Goal: Contribute content: Add original content to the website for others to see

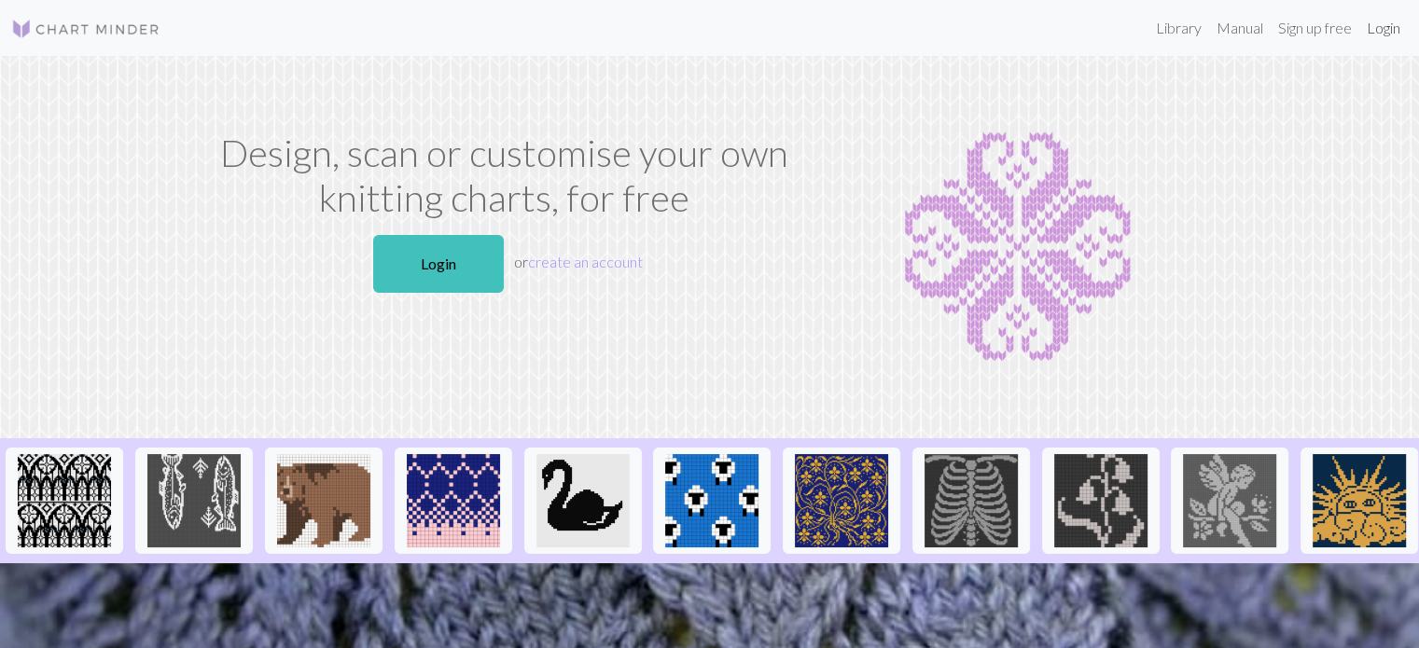
click at [1388, 24] on link "Login" at bounding box center [1383, 27] width 49 height 37
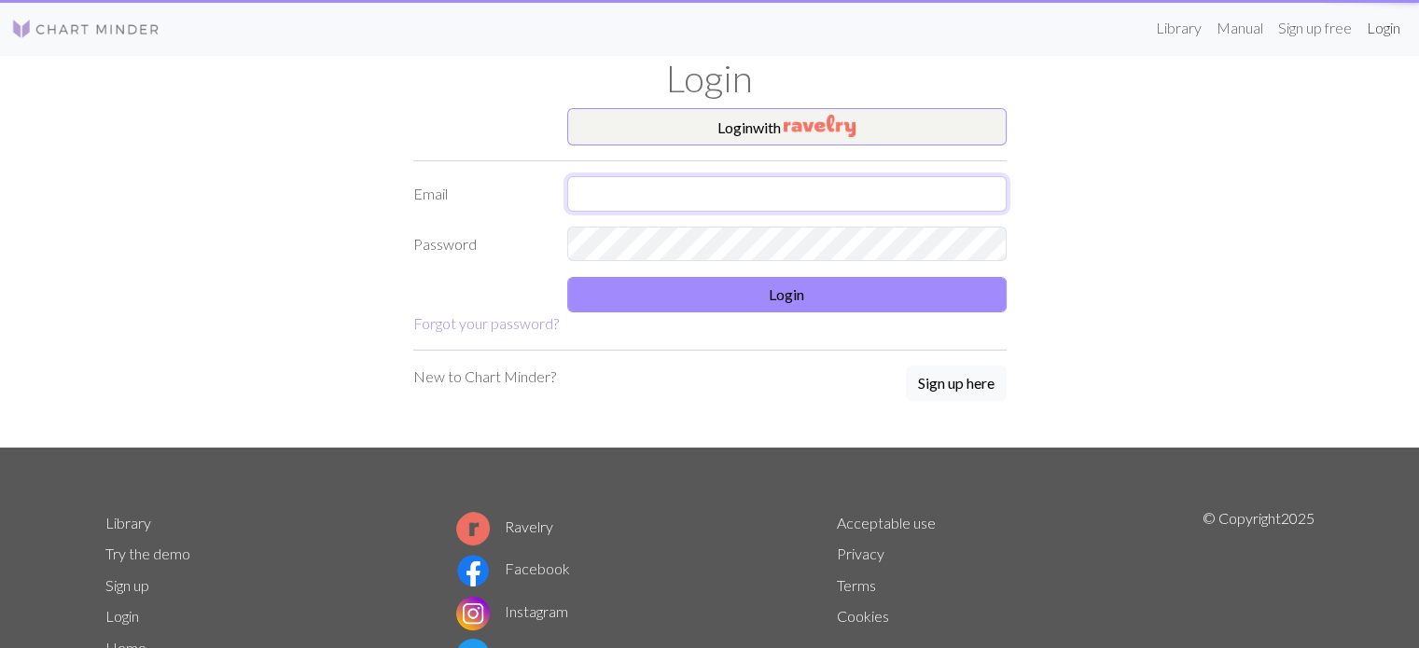
type input "[EMAIL_ADDRESS][DOMAIN_NAME]"
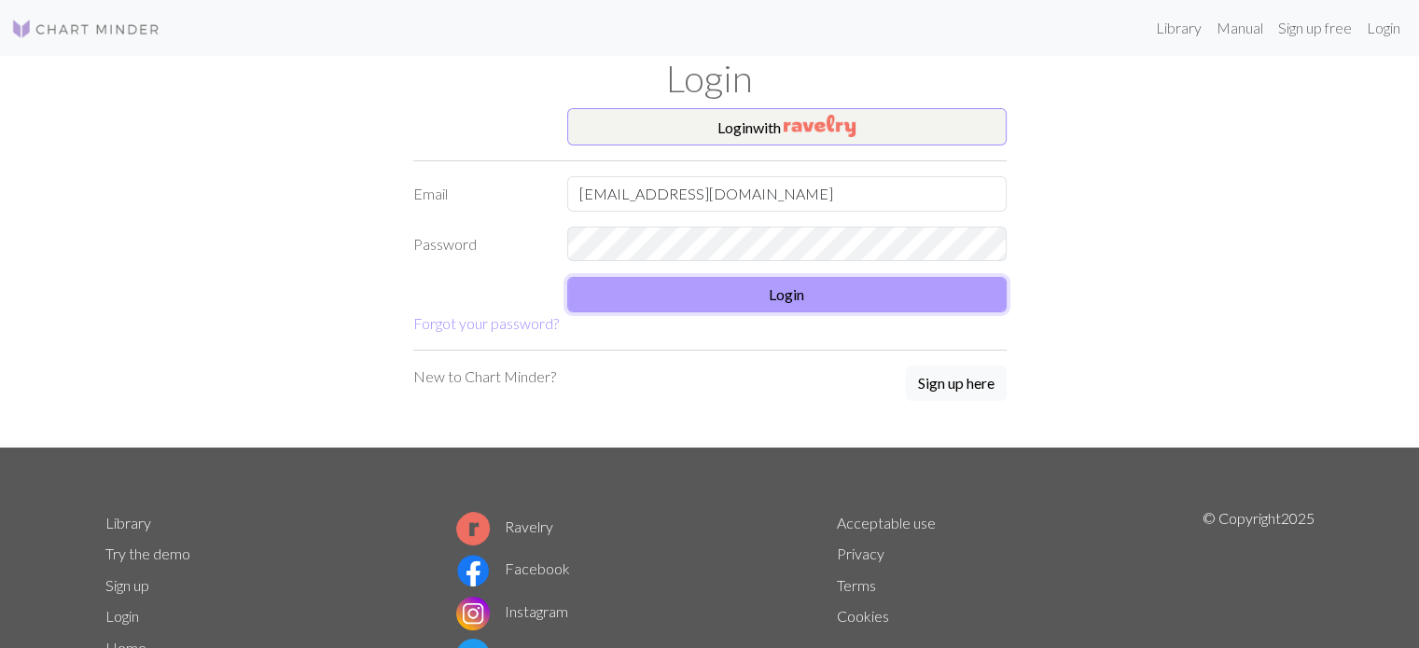
click at [795, 294] on button "Login" at bounding box center [786, 294] width 439 height 35
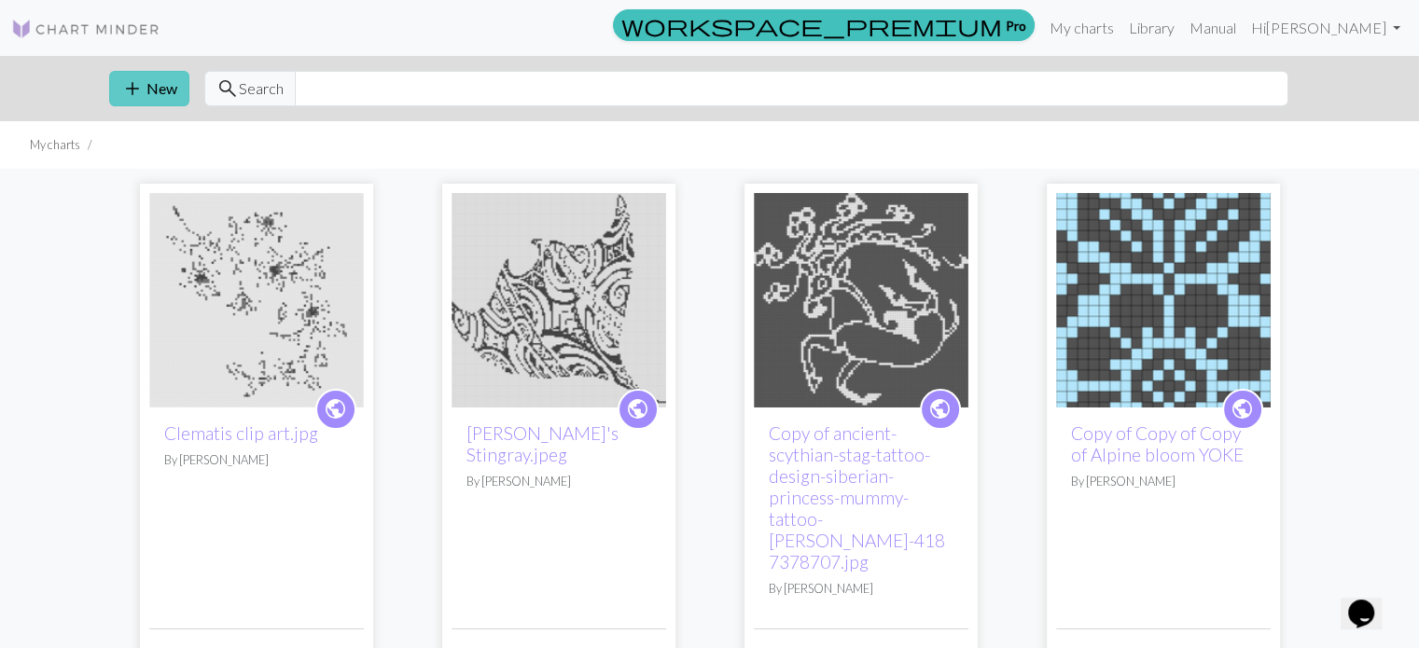
click at [160, 76] on button "add New" at bounding box center [149, 88] width 80 height 35
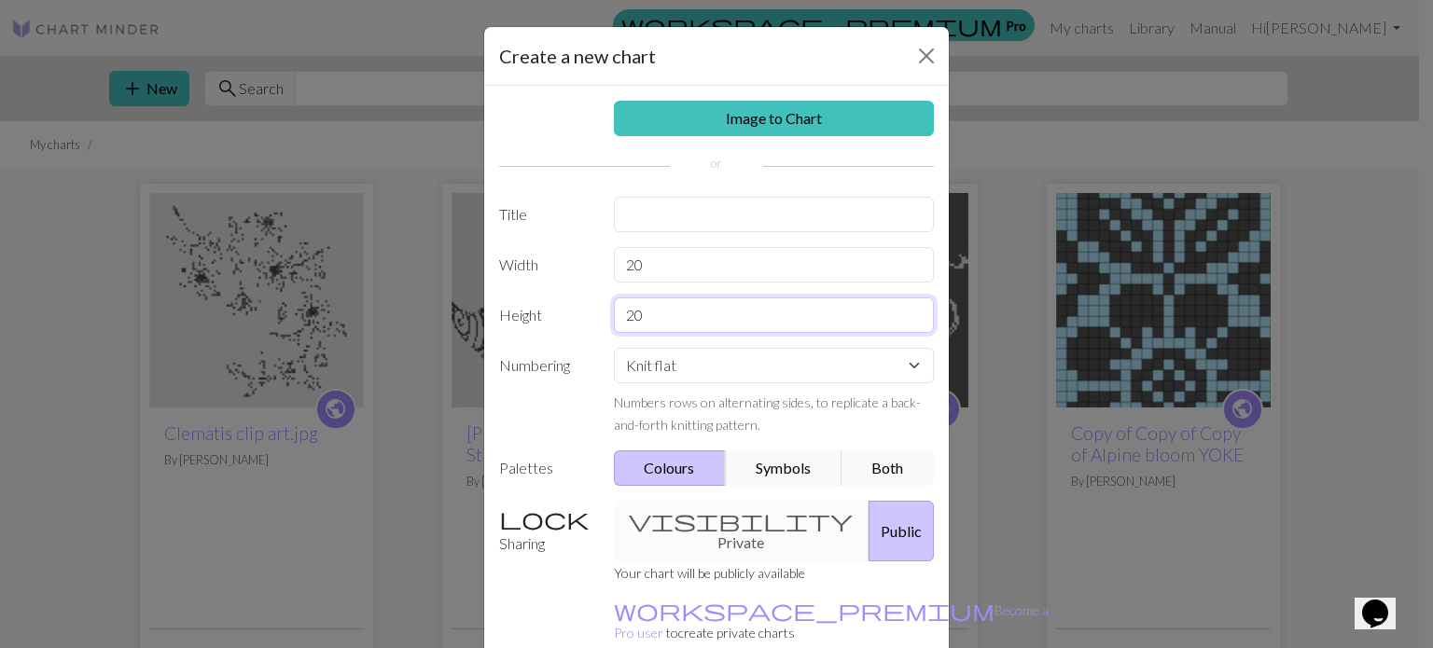
click at [640, 316] on input "20" at bounding box center [774, 315] width 321 height 35
type input "2"
type input "50"
click at [657, 264] on input "20" at bounding box center [774, 264] width 321 height 35
click at [634, 263] on input "200" at bounding box center [774, 264] width 321 height 35
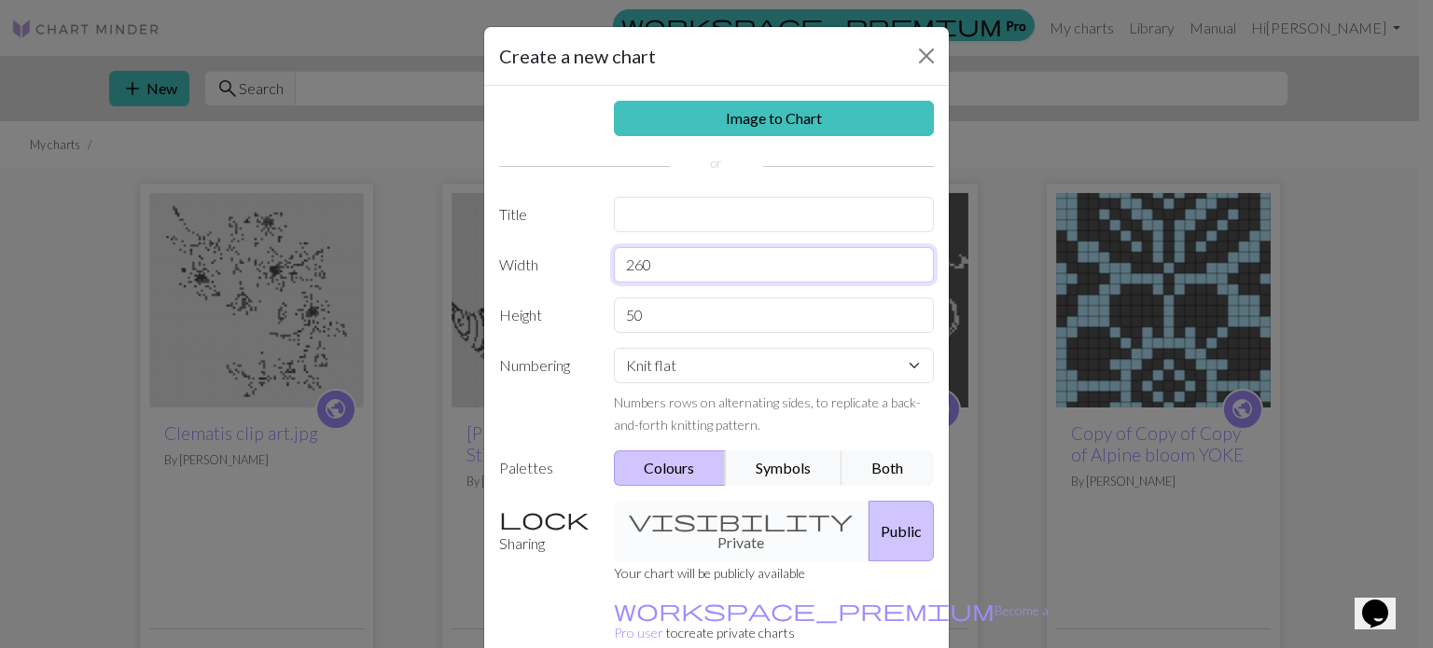
type input "260"
click at [911, 365] on select "Knit flat Knit in the round Lace knitting Cross stitch" at bounding box center [774, 365] width 321 height 35
select select "round"
click at [614, 348] on select "Knit flat Knit in the round Lace knitting Cross stitch" at bounding box center [774, 365] width 321 height 35
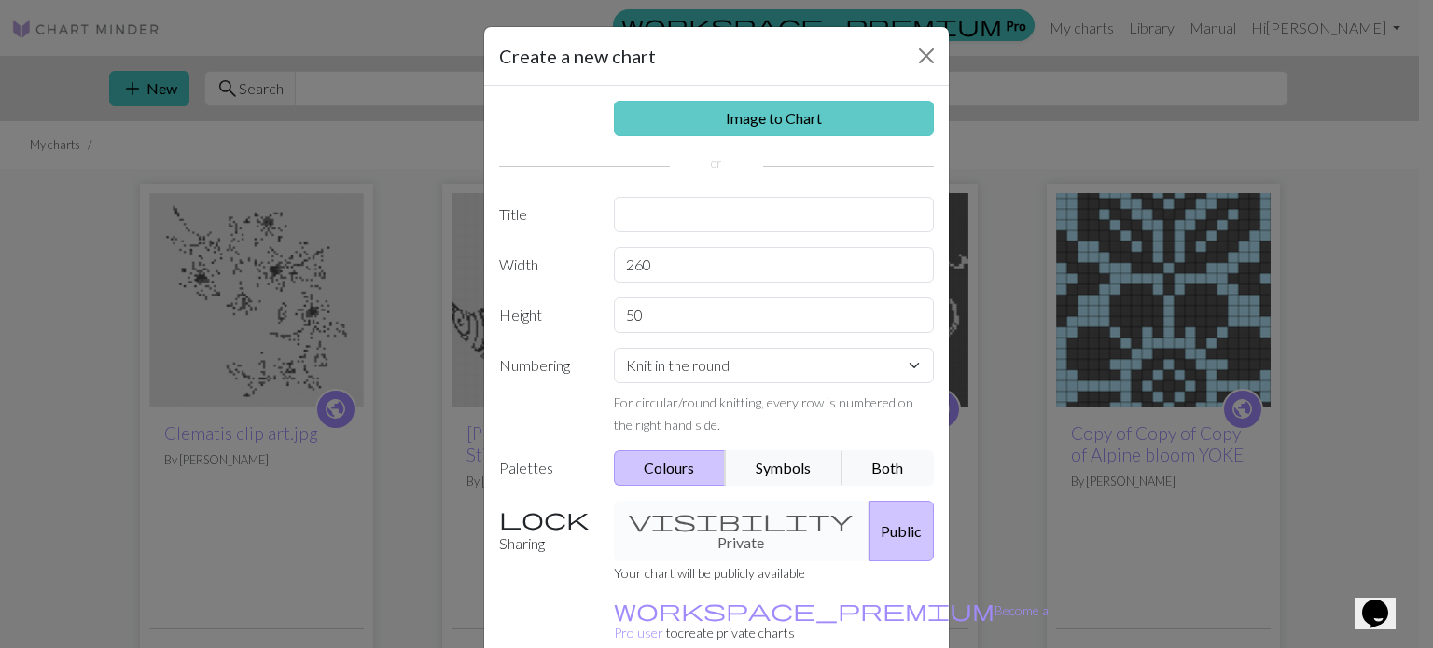
click at [734, 117] on link "Image to Chart" at bounding box center [774, 118] width 321 height 35
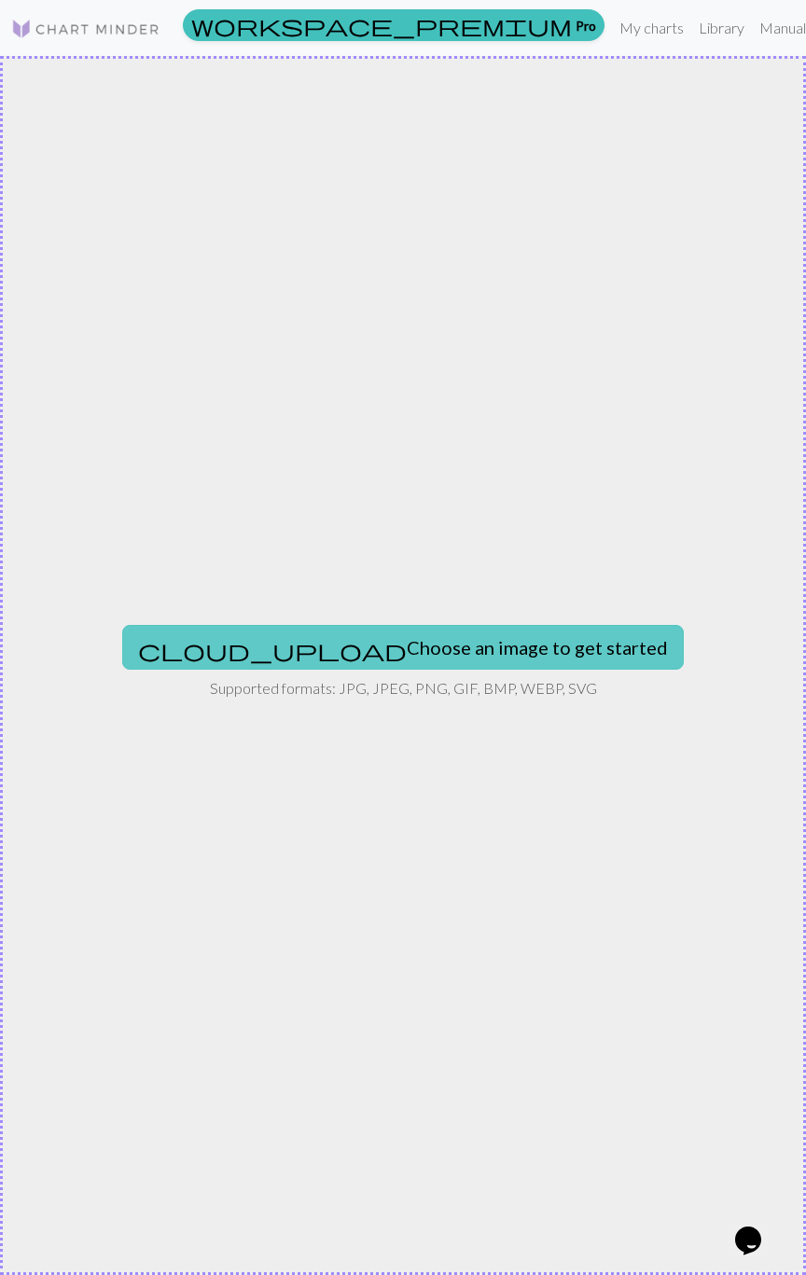
click at [362, 641] on button "cloud_upload Choose an image to get started" at bounding box center [403, 647] width 562 height 45
type input "C:\fakepath\IMG_2771.jpg"
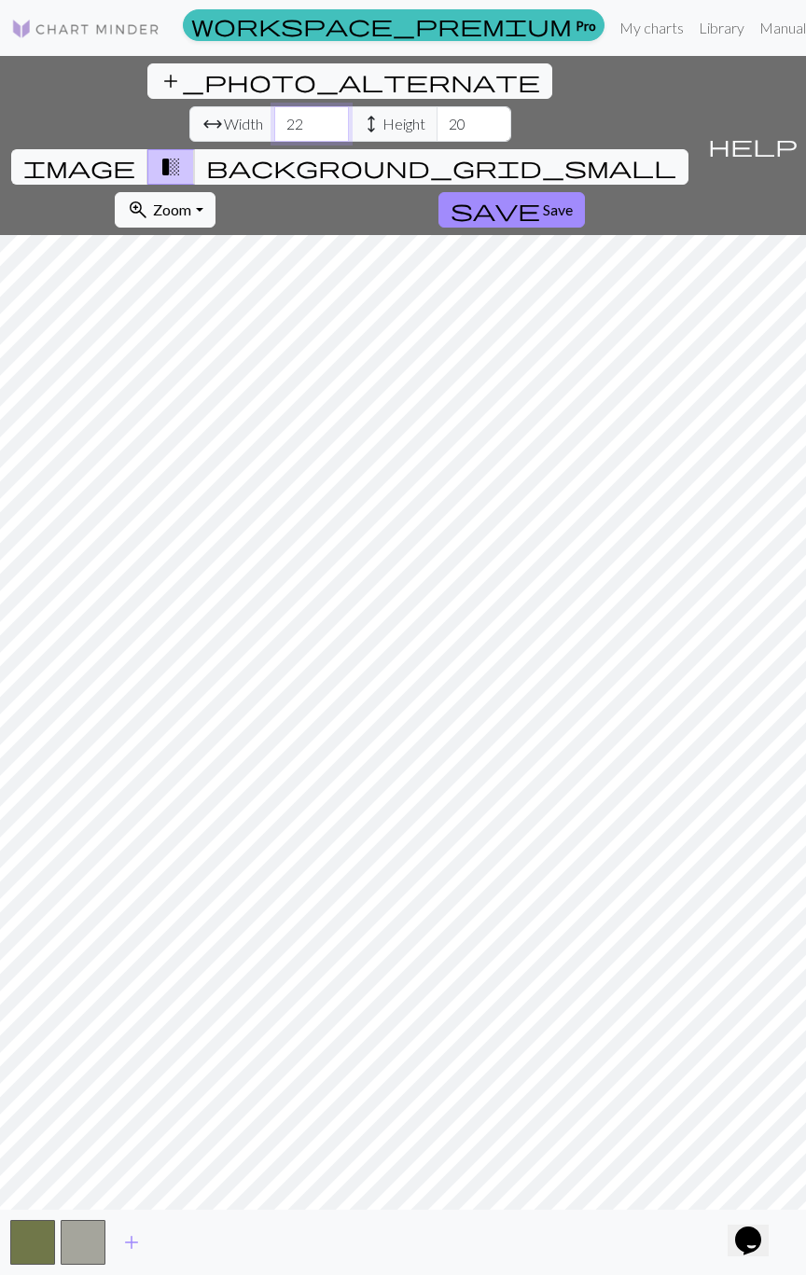
click at [274, 106] on input "22" at bounding box center [311, 123] width 75 height 35
type input "35"
click at [274, 106] on input "35" at bounding box center [311, 123] width 75 height 35
click at [437, 106] on input "21" at bounding box center [474, 123] width 75 height 35
click at [437, 106] on input "22" at bounding box center [474, 123] width 75 height 35
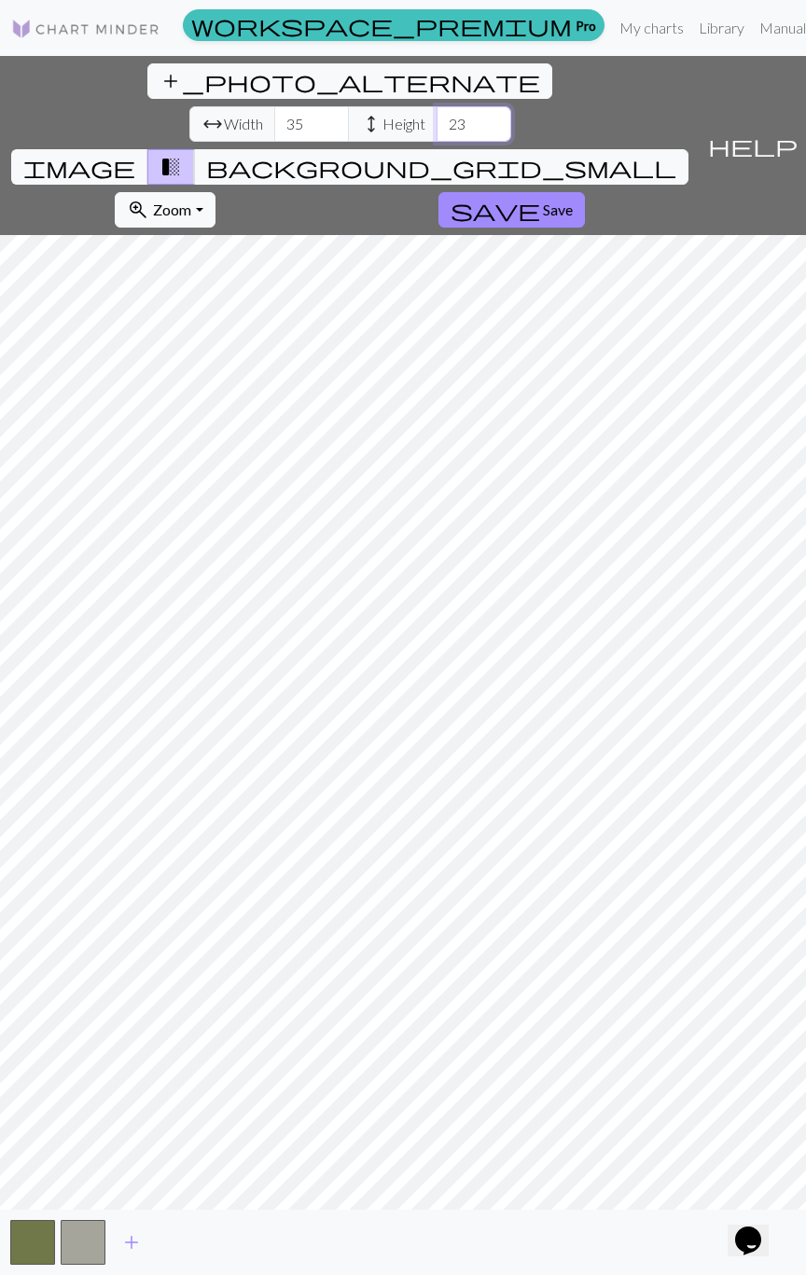
click at [437, 106] on input "23" at bounding box center [474, 123] width 75 height 35
drag, startPoint x: 378, startPoint y: 78, endPoint x: 370, endPoint y: 69, distance: 11.9
click at [437, 106] on input "24" at bounding box center [474, 123] width 75 height 35
click at [437, 106] on input "25" at bounding box center [474, 123] width 75 height 35
click at [437, 106] on input "26" at bounding box center [474, 123] width 75 height 35
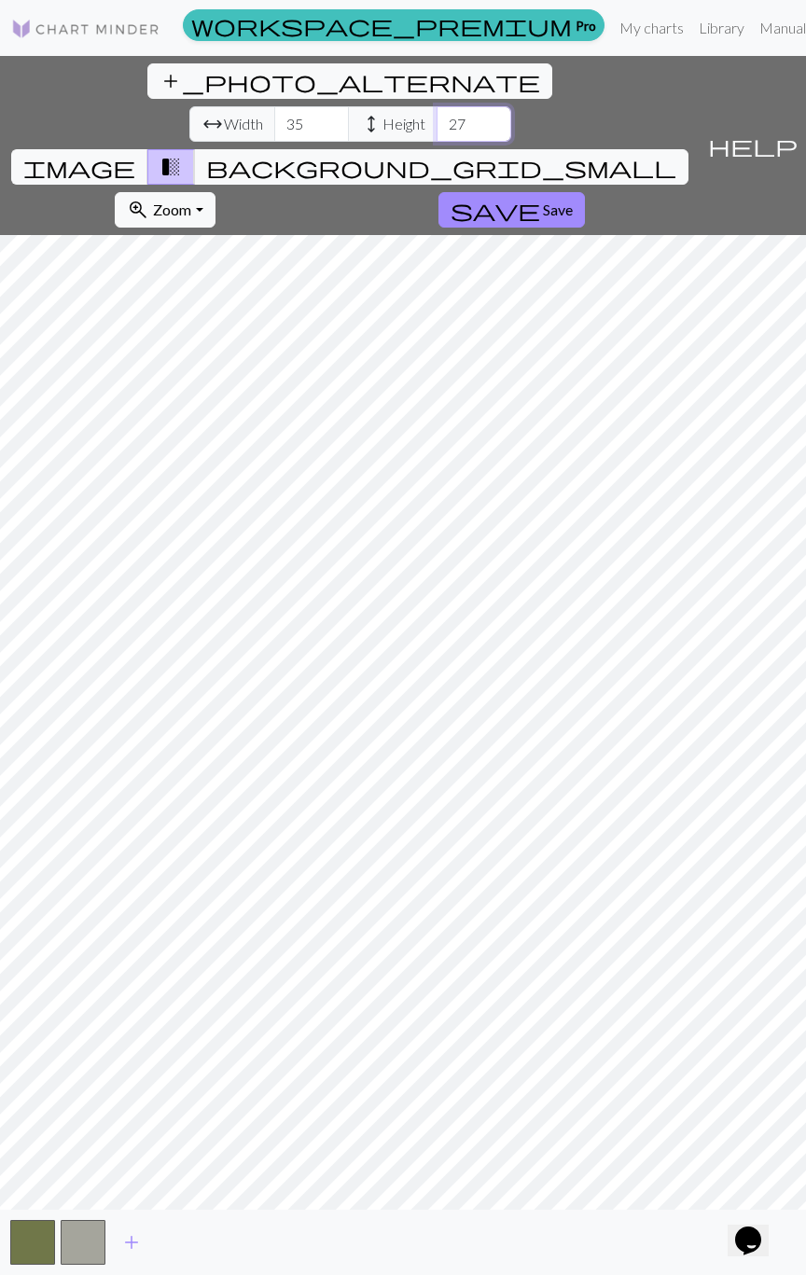
click at [437, 106] on input "27" at bounding box center [474, 123] width 75 height 35
click at [437, 106] on input "36" at bounding box center [474, 123] width 75 height 35
click at [437, 106] on input "37" at bounding box center [474, 123] width 75 height 35
click at [437, 106] on input "38" at bounding box center [474, 123] width 75 height 35
click at [437, 106] on input "39" at bounding box center [474, 123] width 75 height 35
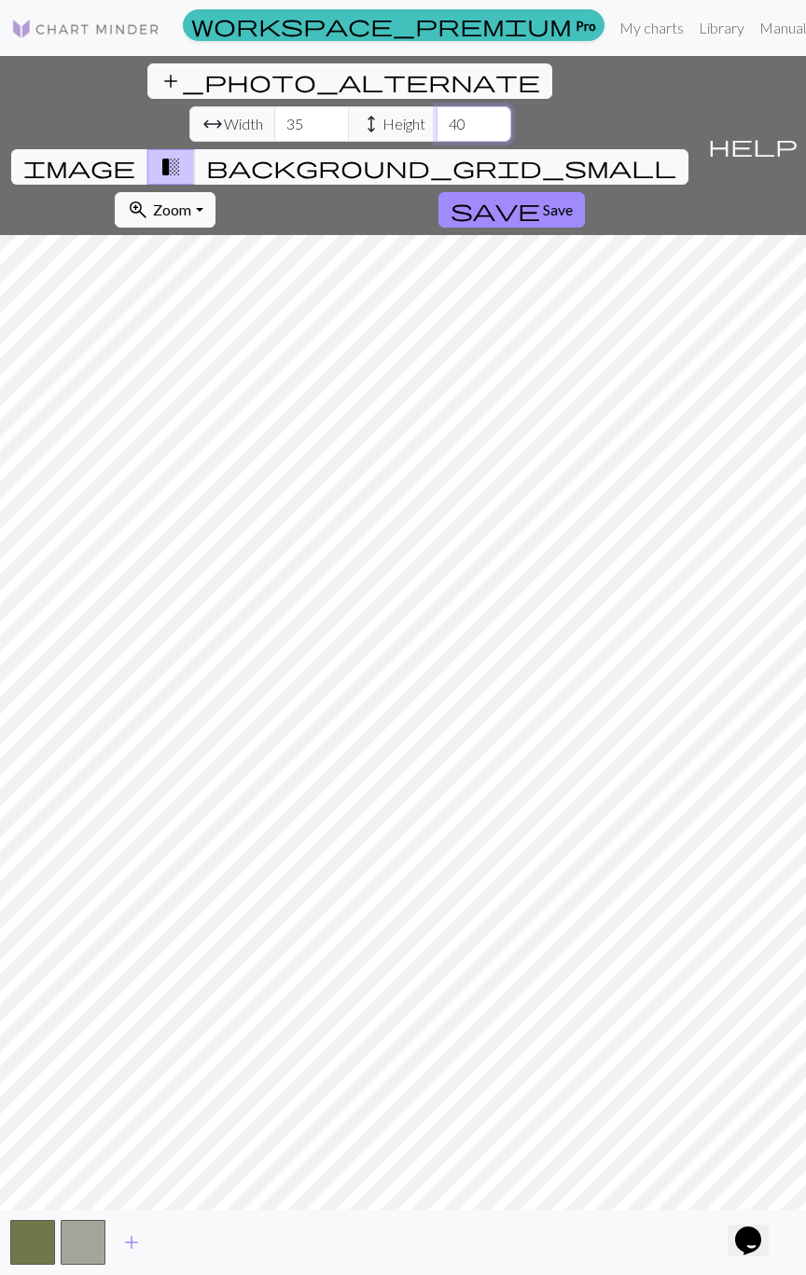
click at [437, 106] on input "40" at bounding box center [474, 123] width 75 height 35
click at [437, 106] on input "41" at bounding box center [474, 123] width 75 height 35
click at [437, 106] on input "42" at bounding box center [474, 123] width 75 height 35
click at [437, 106] on input "43" at bounding box center [474, 123] width 75 height 35
click at [437, 106] on input "44" at bounding box center [474, 123] width 75 height 35
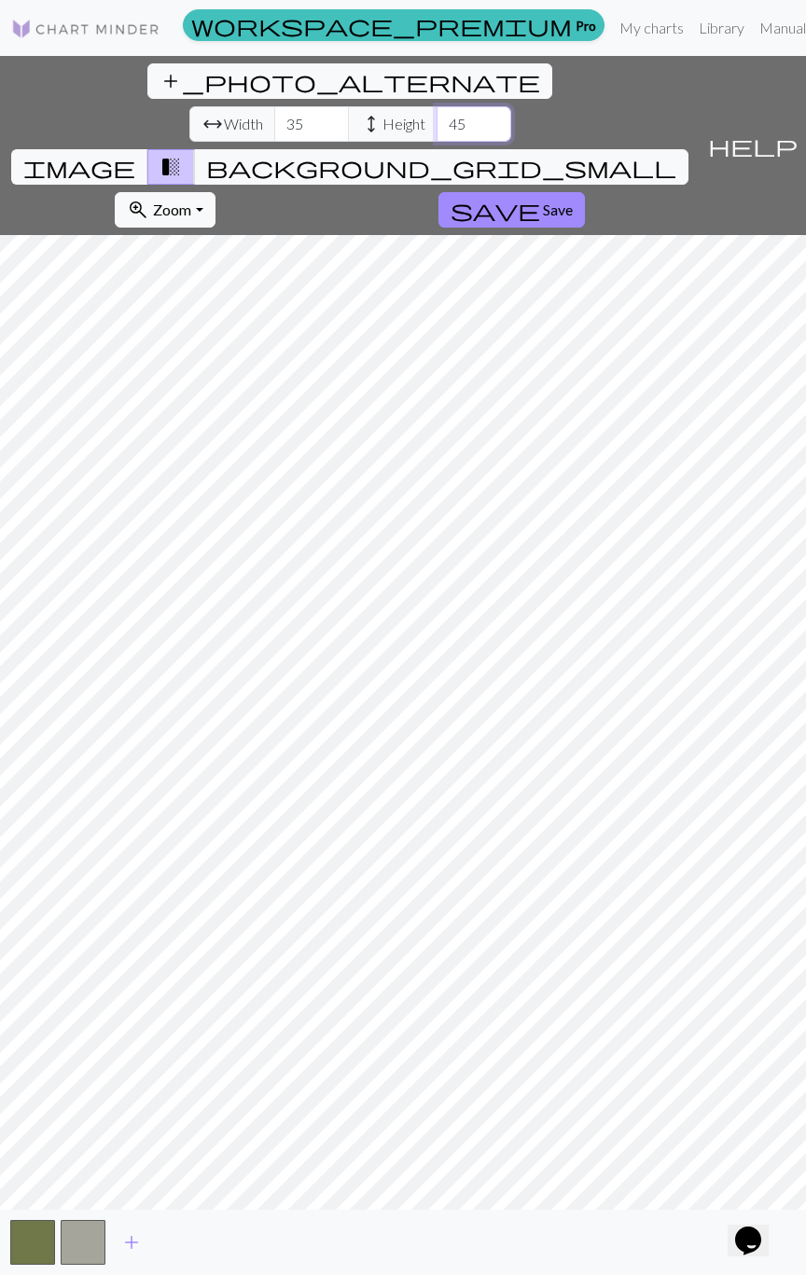
click at [437, 106] on input "45" at bounding box center [474, 123] width 75 height 35
click at [437, 106] on input "46" at bounding box center [474, 123] width 75 height 35
click at [437, 106] on input "47" at bounding box center [474, 123] width 75 height 35
click at [437, 106] on input "48" at bounding box center [474, 123] width 75 height 35
click at [437, 106] on input "49" at bounding box center [474, 123] width 75 height 35
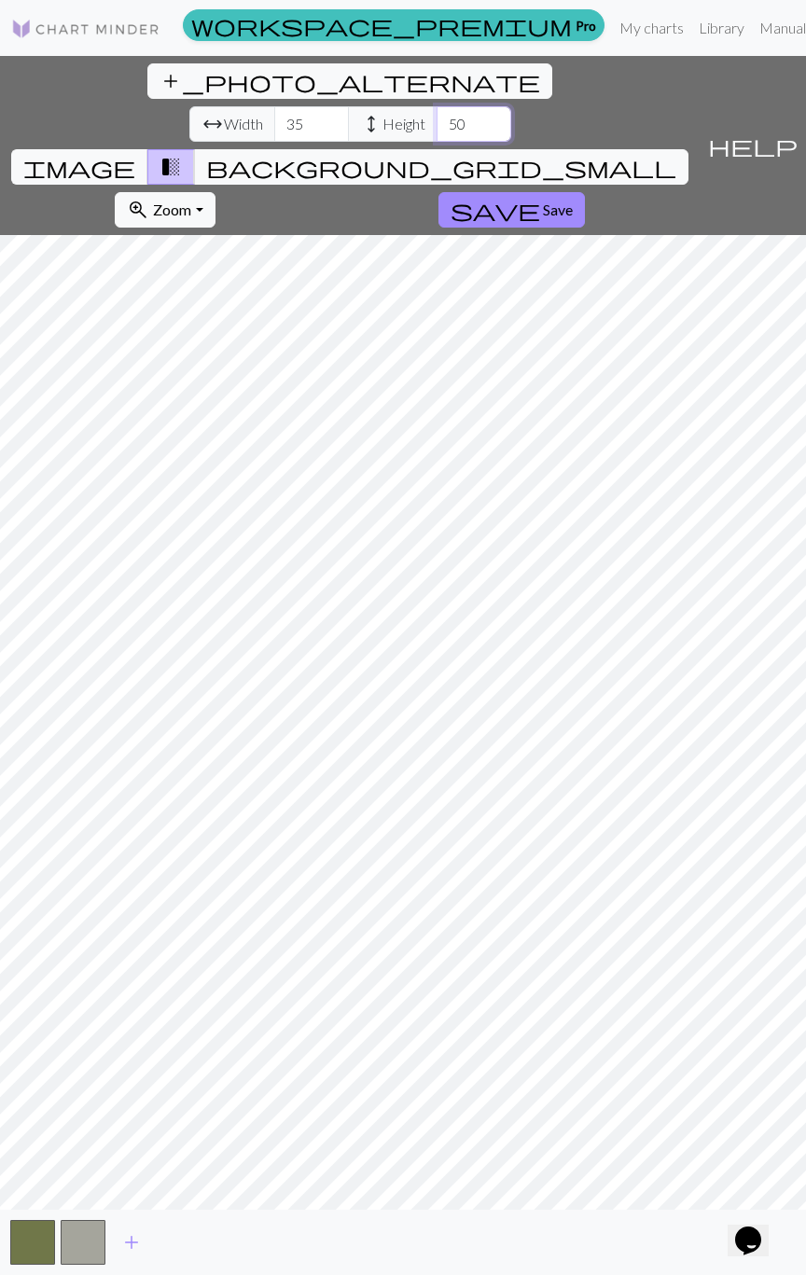
type input "50"
click at [437, 106] on input "50" at bounding box center [474, 123] width 75 height 35
click at [573, 201] on span "Save" at bounding box center [558, 210] width 30 height 18
